Goal: Task Accomplishment & Management: Use online tool/utility

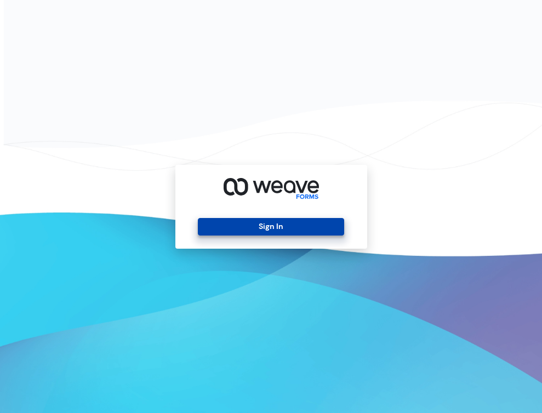
click at [241, 224] on button "Sign In" at bounding box center [271, 227] width 146 height 18
